Goal: Task Accomplishment & Management: Manage account settings

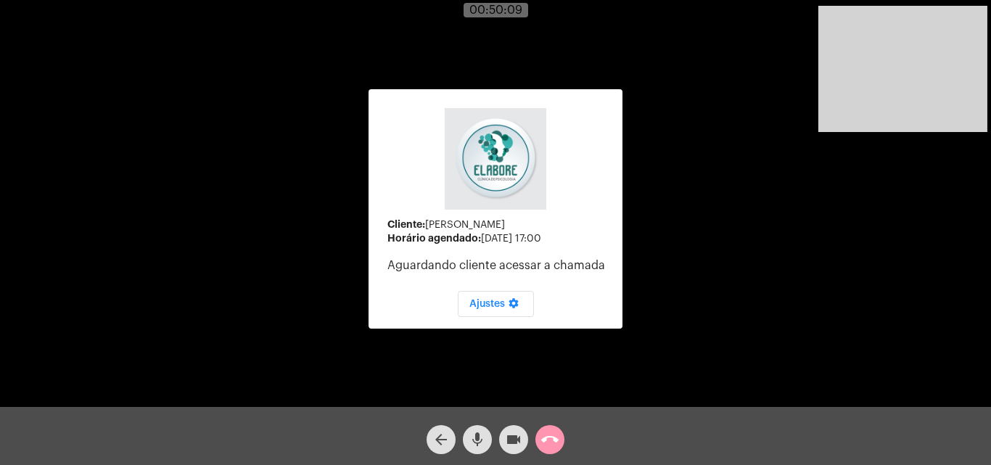
click at [434, 429] on span "arrow_back" at bounding box center [440, 439] width 17 height 29
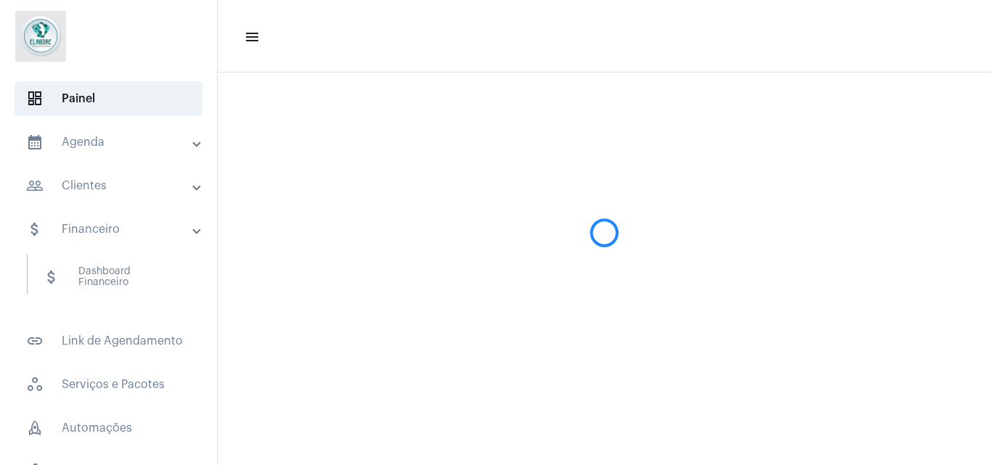
click at [434, 429] on mat-sidenav-content "menu" at bounding box center [604, 232] width 773 height 465
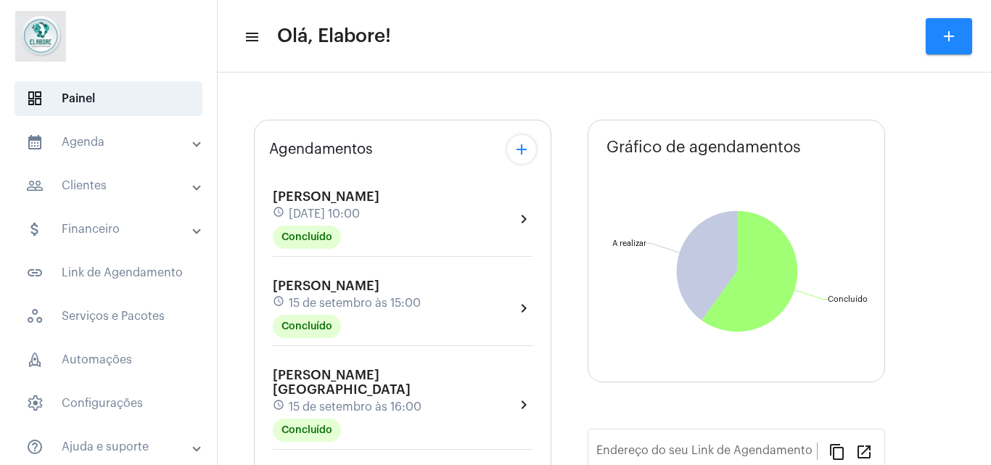
type input "[URL][DOMAIN_NAME]"
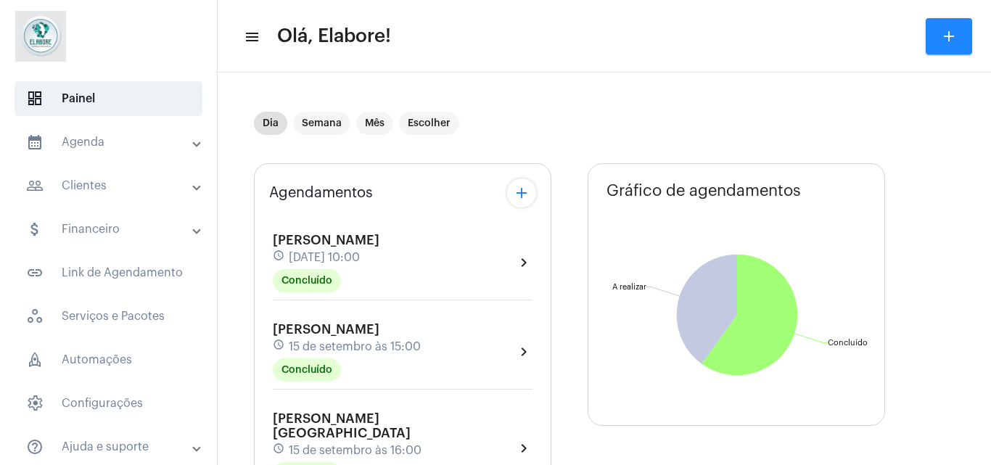
click at [990, 160] on mat-sidenav-content "menu Olá, Elabore! add Dia Semana Mês Escolher Agendamentos add [PERSON_NAME] s…" at bounding box center [604, 232] width 773 height 465
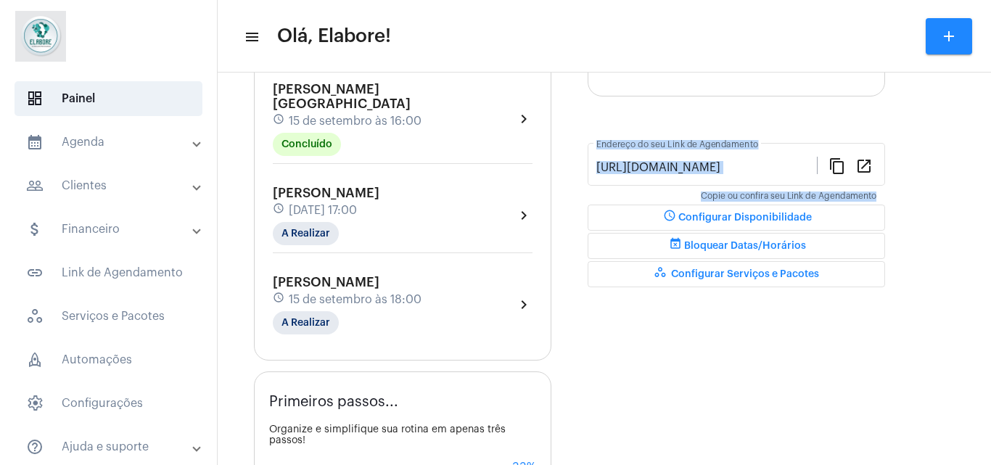
scroll to position [389, 0]
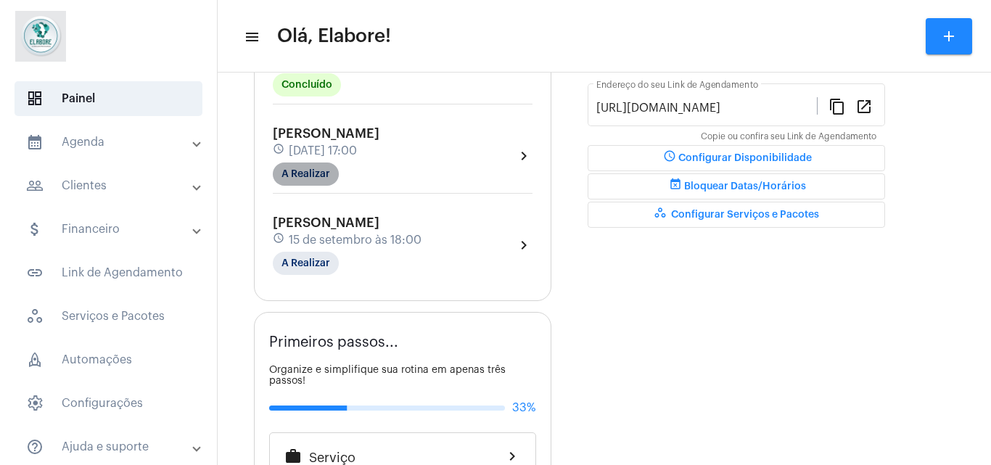
click at [332, 162] on mat-chip "A Realizar" at bounding box center [306, 173] width 66 height 23
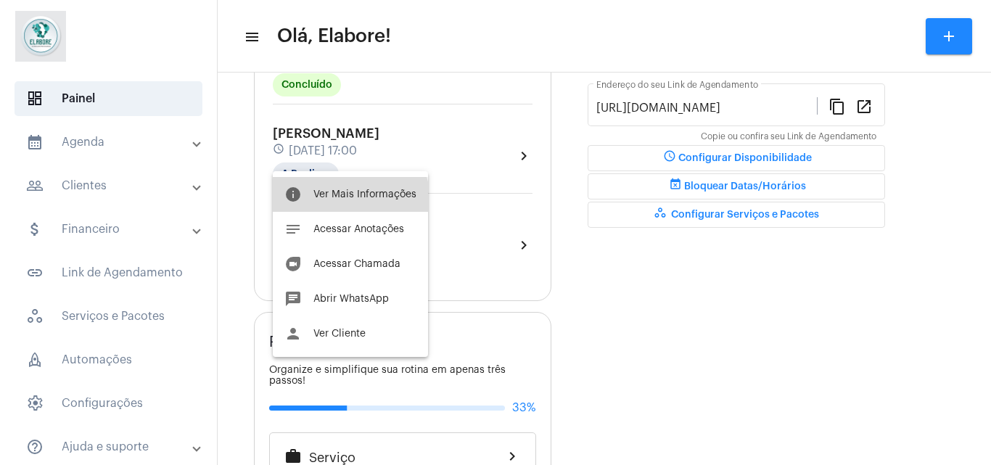
click at [319, 207] on button "info Ver Mais Informações" at bounding box center [350, 194] width 155 height 35
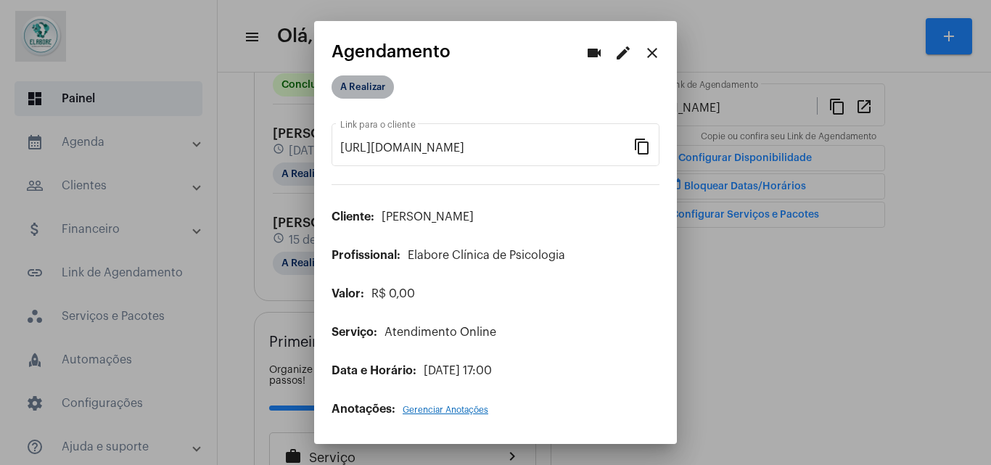
click at [363, 84] on mat-chip "A Realizar" at bounding box center [363, 86] width 62 height 23
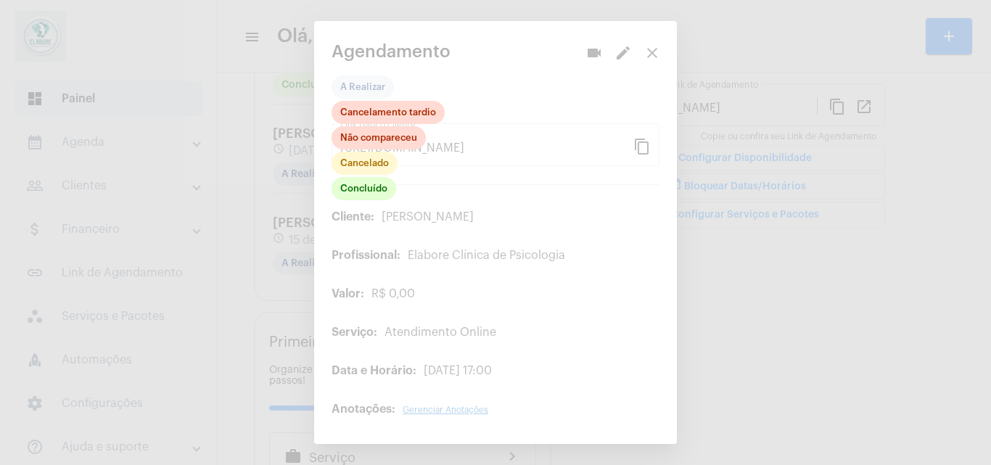
click at [368, 200] on div "Concluído Cancelado Não compareceu Cancelamento tardio" at bounding box center [388, 152] width 113 height 102
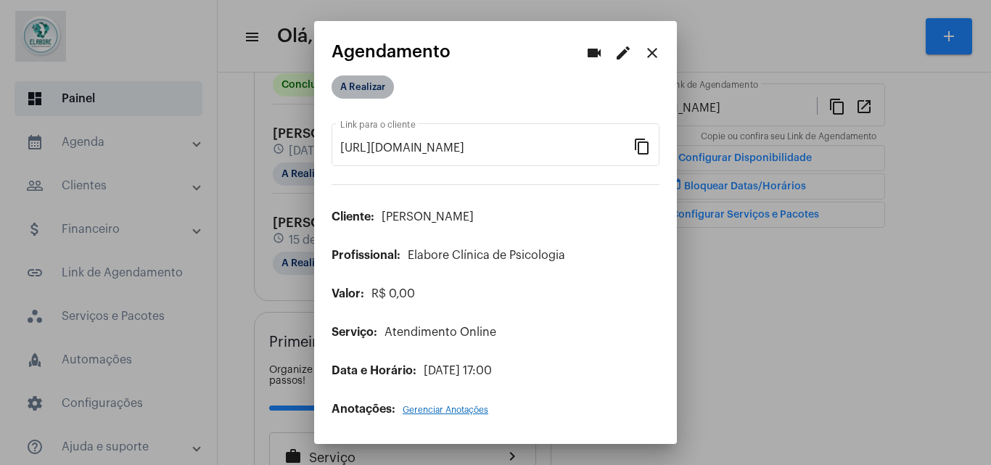
click at [367, 80] on mat-chip "A Realizar" at bounding box center [363, 86] width 62 height 23
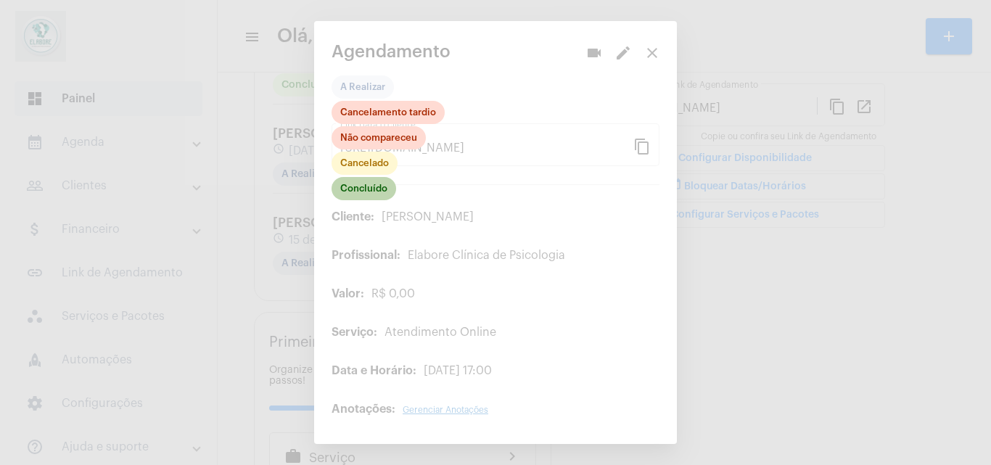
click at [368, 190] on mat-chip "Concluído" at bounding box center [364, 188] width 65 height 23
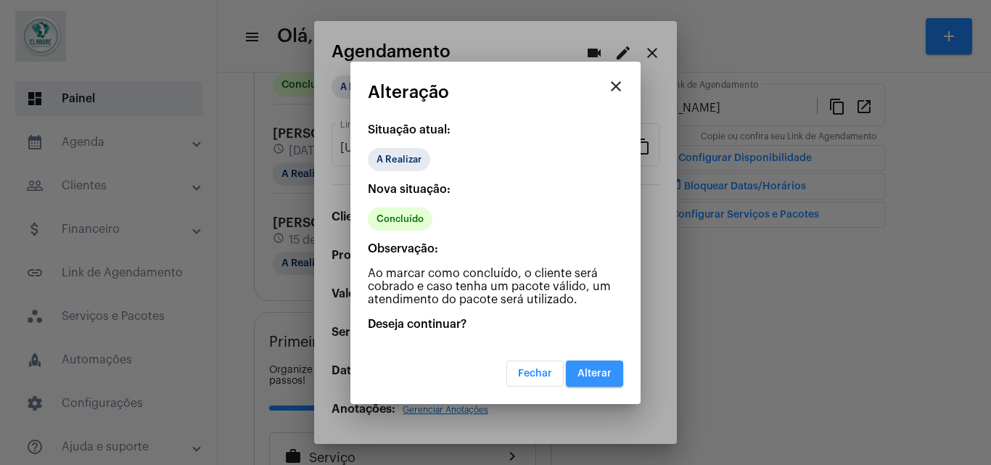
click at [601, 368] on span "Alterar" at bounding box center [594, 373] width 34 height 10
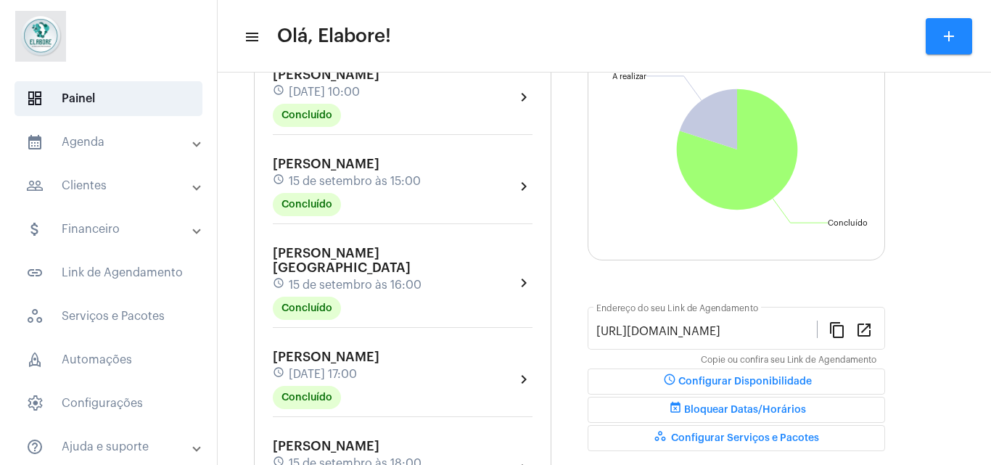
scroll to position [279, 0]
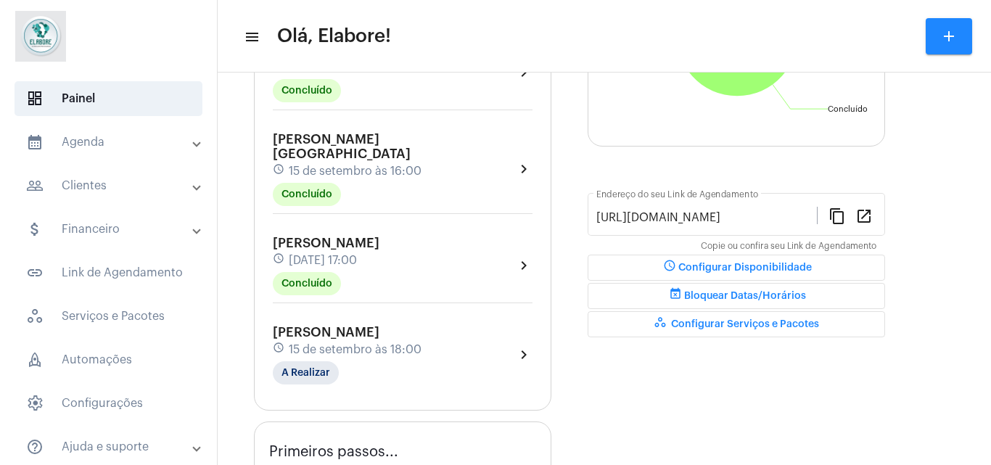
click at [379, 342] on div "schedule [DATE] 18:00" at bounding box center [347, 350] width 149 height 16
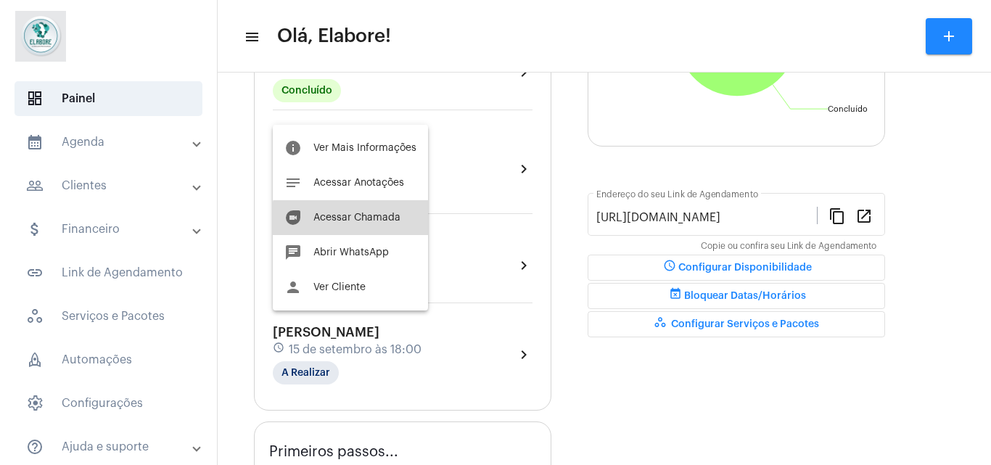
click at [360, 221] on span "Acessar Chamada" at bounding box center [356, 218] width 87 height 10
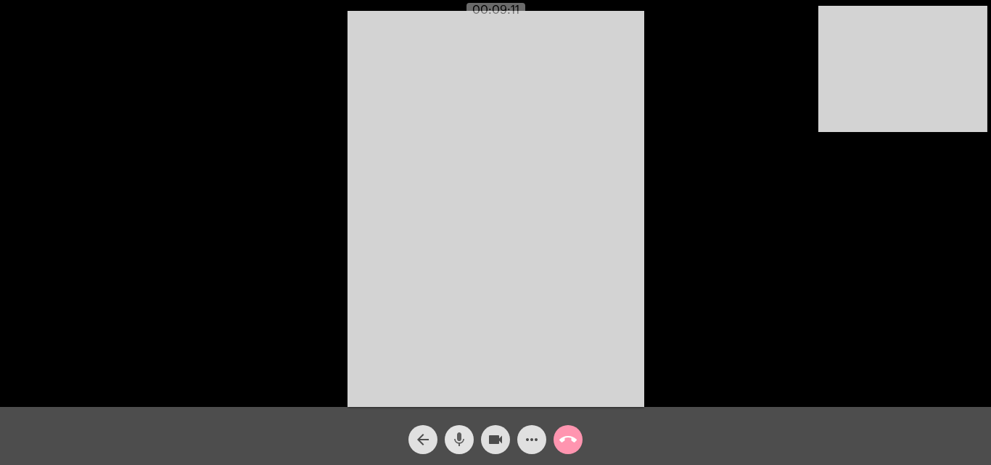
click at [460, 440] on mat-icon "mic" at bounding box center [458, 439] width 17 height 17
click at [460, 440] on mat-icon "mic_off" at bounding box center [458, 439] width 17 height 17
